Goal: Task Accomplishment & Management: Use online tool/utility

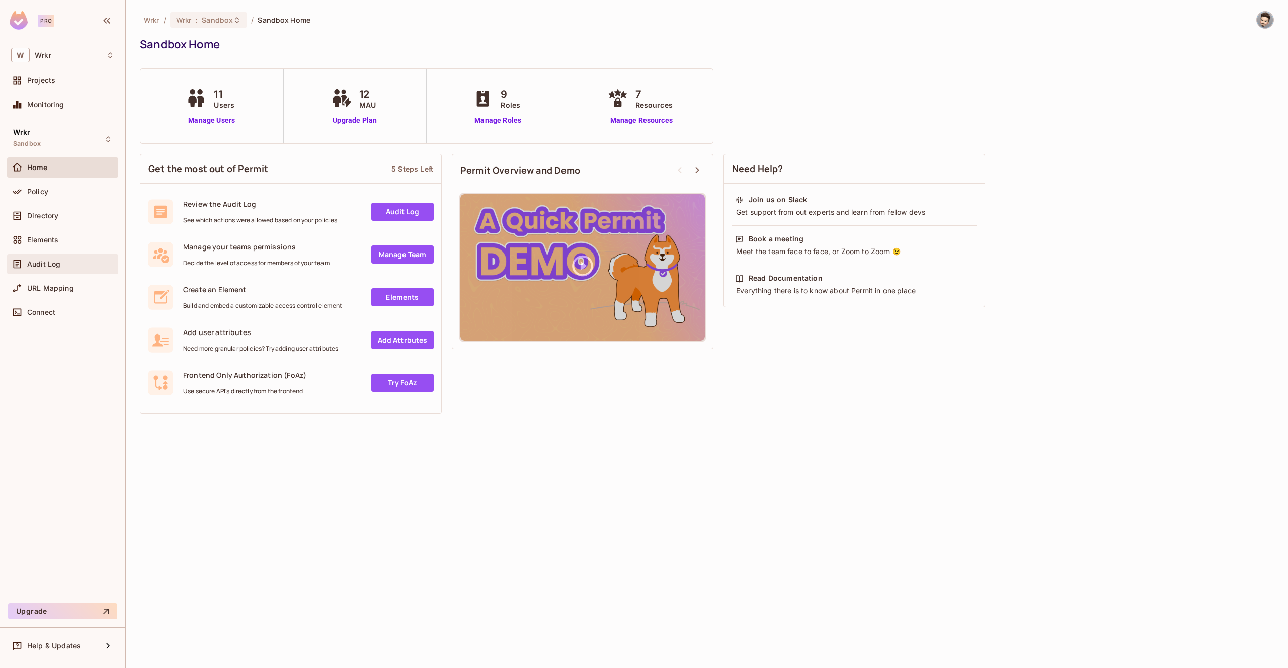
click at [51, 274] on div "Audit Log" at bounding box center [62, 264] width 111 height 20
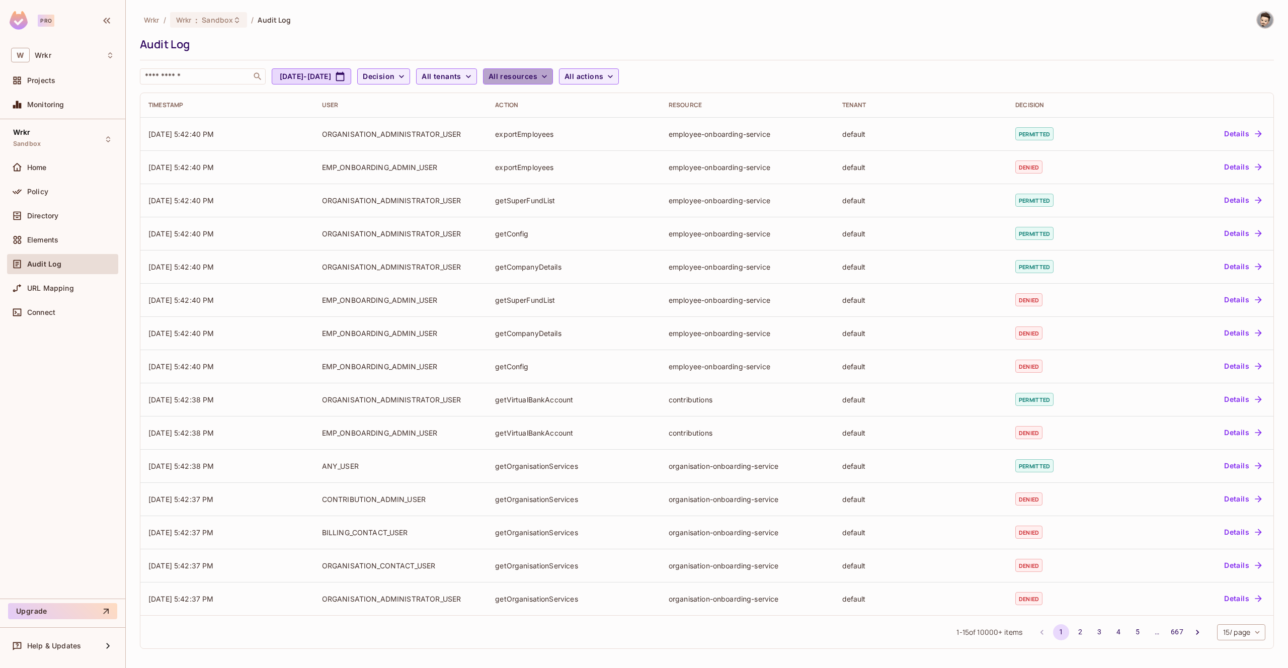
click at [550, 75] on icon "button" at bounding box center [544, 76] width 10 height 10
click at [572, 162] on li "duediligence" at bounding box center [593, 171] width 126 height 22
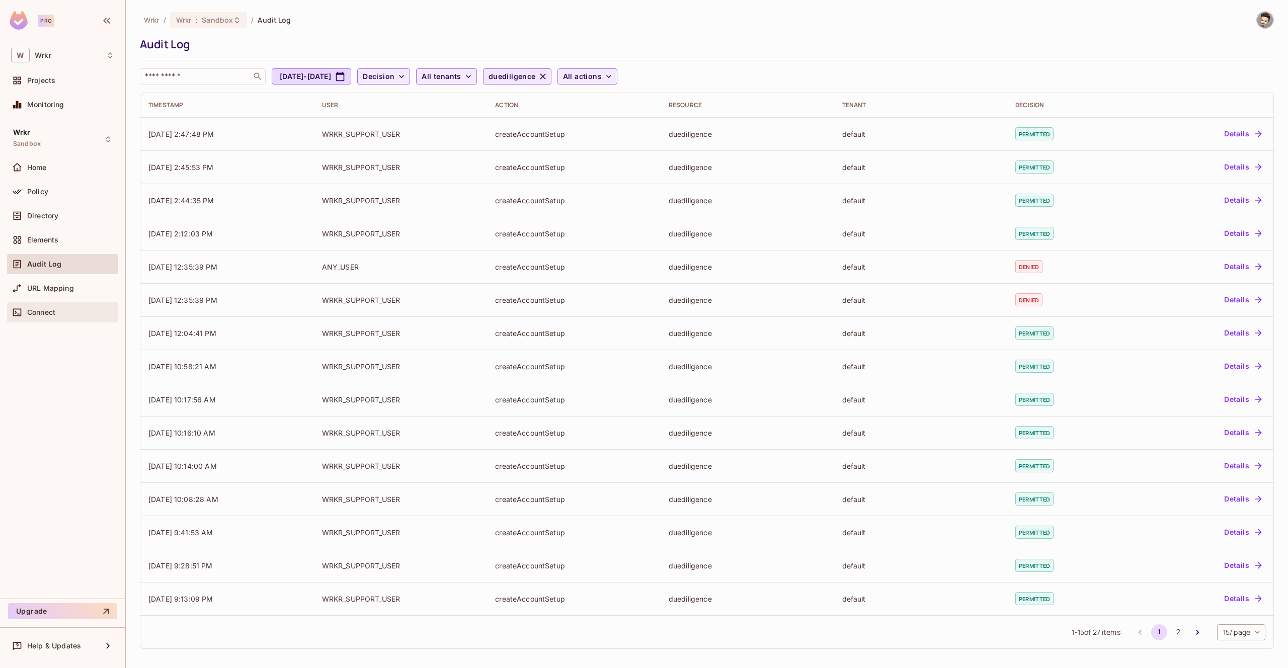
click at [43, 310] on span "Connect" at bounding box center [41, 312] width 28 height 8
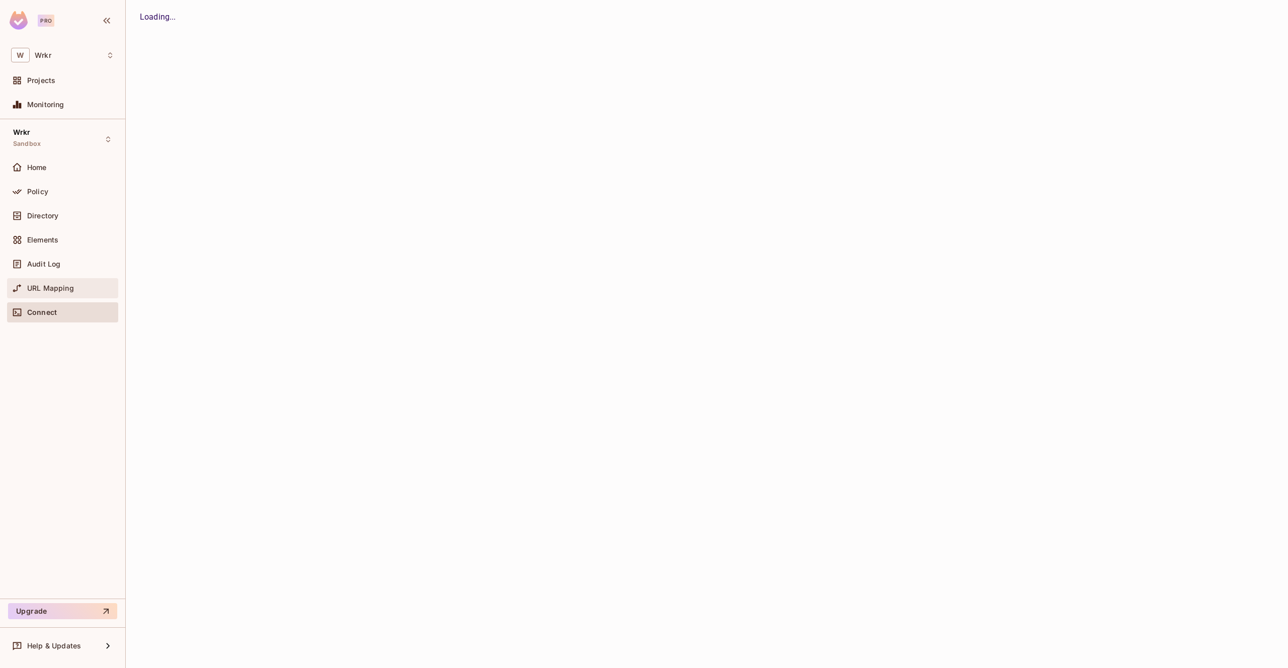
click at [48, 293] on div "URL Mapping" at bounding box center [62, 288] width 103 height 12
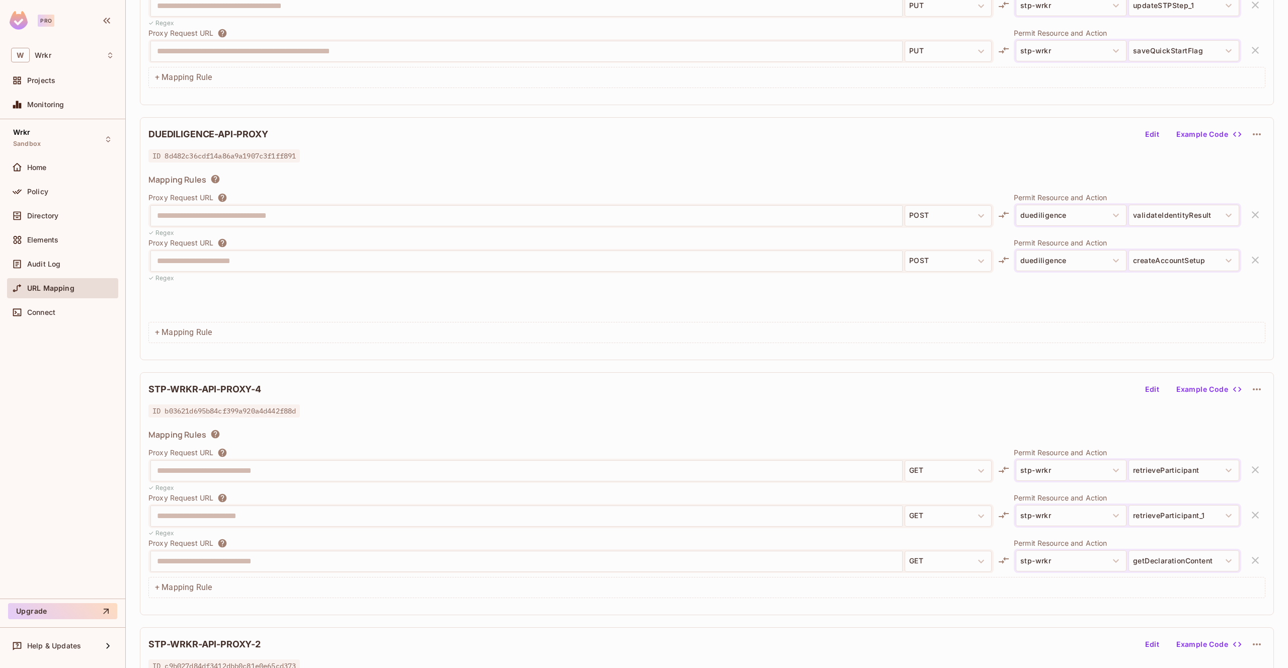
scroll to position [1268, 0]
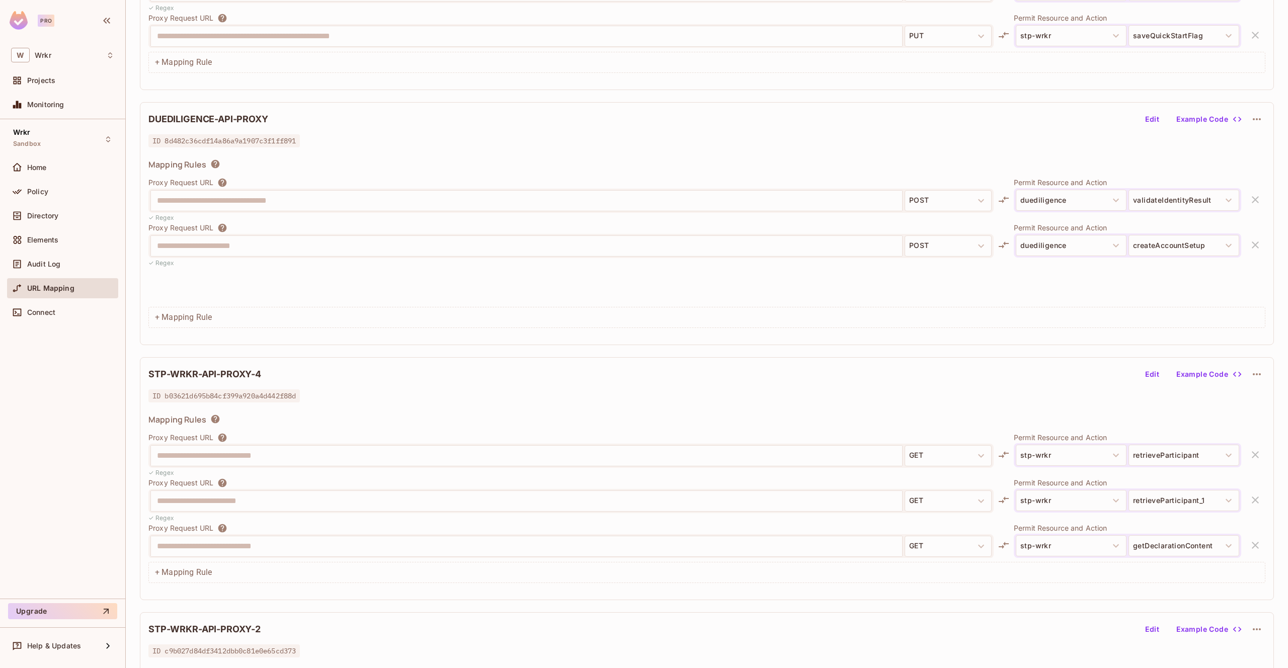
click at [194, 316] on div "+ Mapping Rule" at bounding box center [706, 317] width 1117 height 21
click at [164, 320] on div "+ Mapping Rule" at bounding box center [706, 317] width 1117 height 21
